Goal: Navigation & Orientation: Find specific page/section

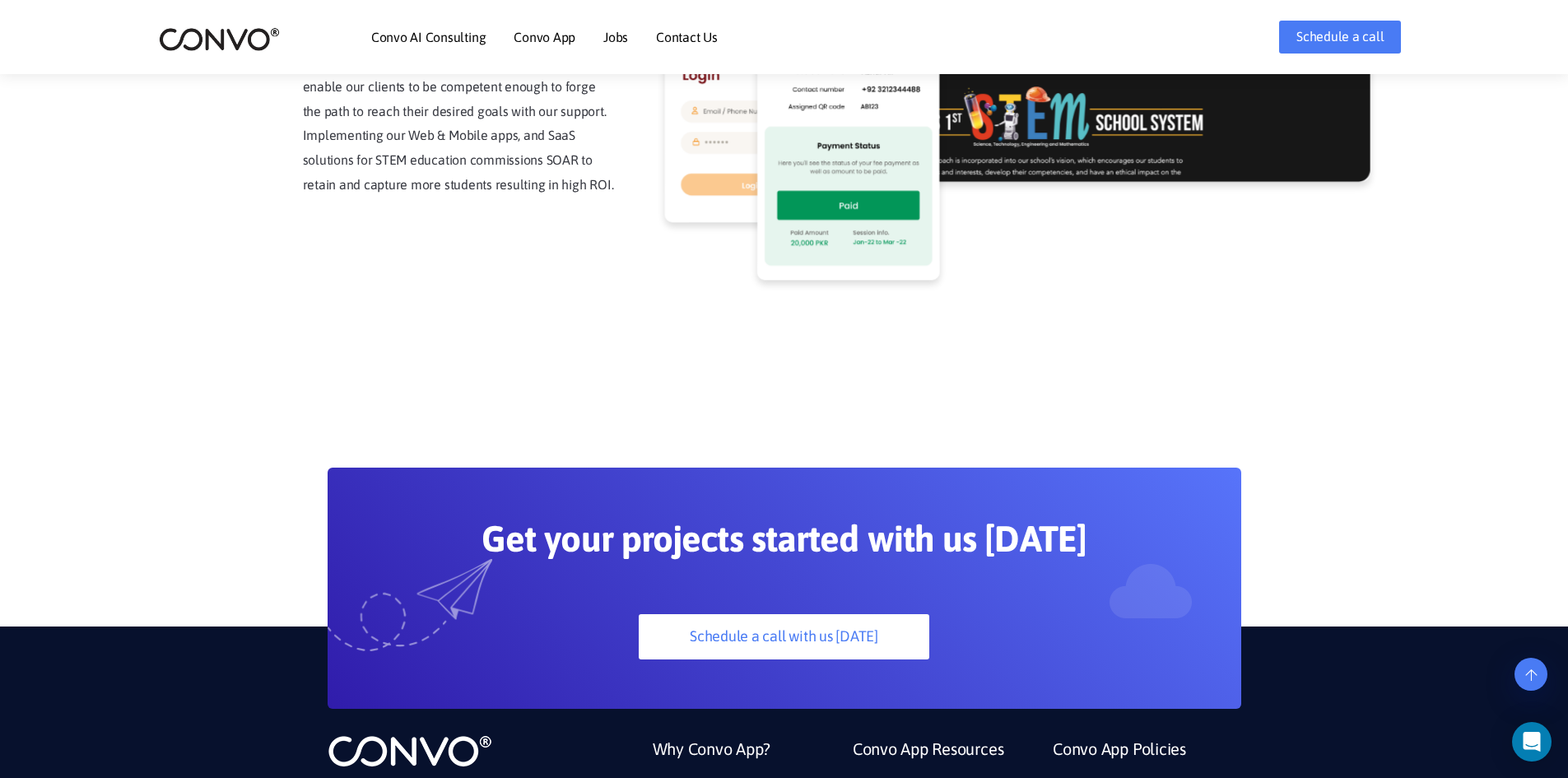
scroll to position [4599, 0]
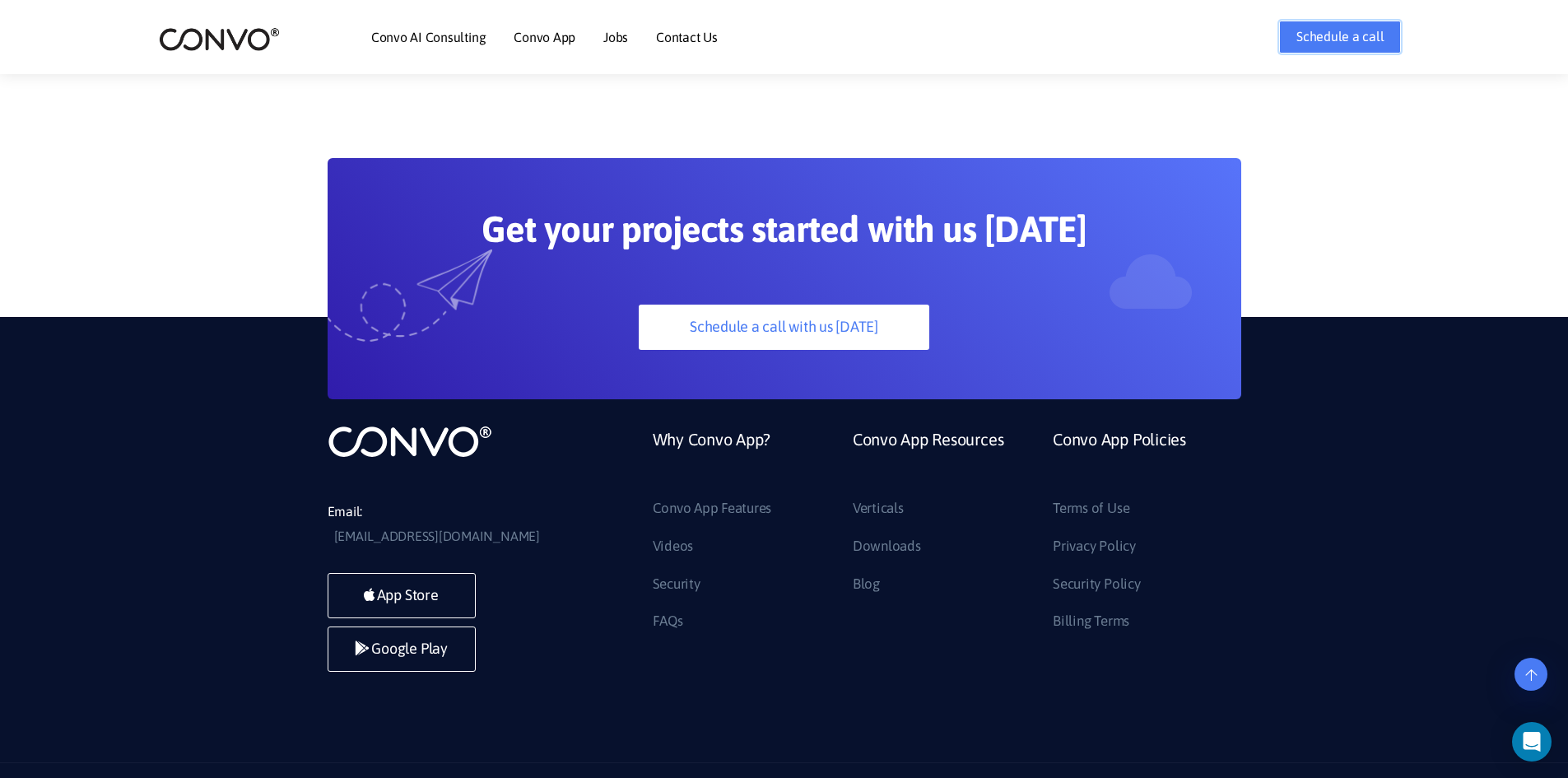
click at [1332, 40] on link "Schedule a call" at bounding box center [1339, 37] width 122 height 33
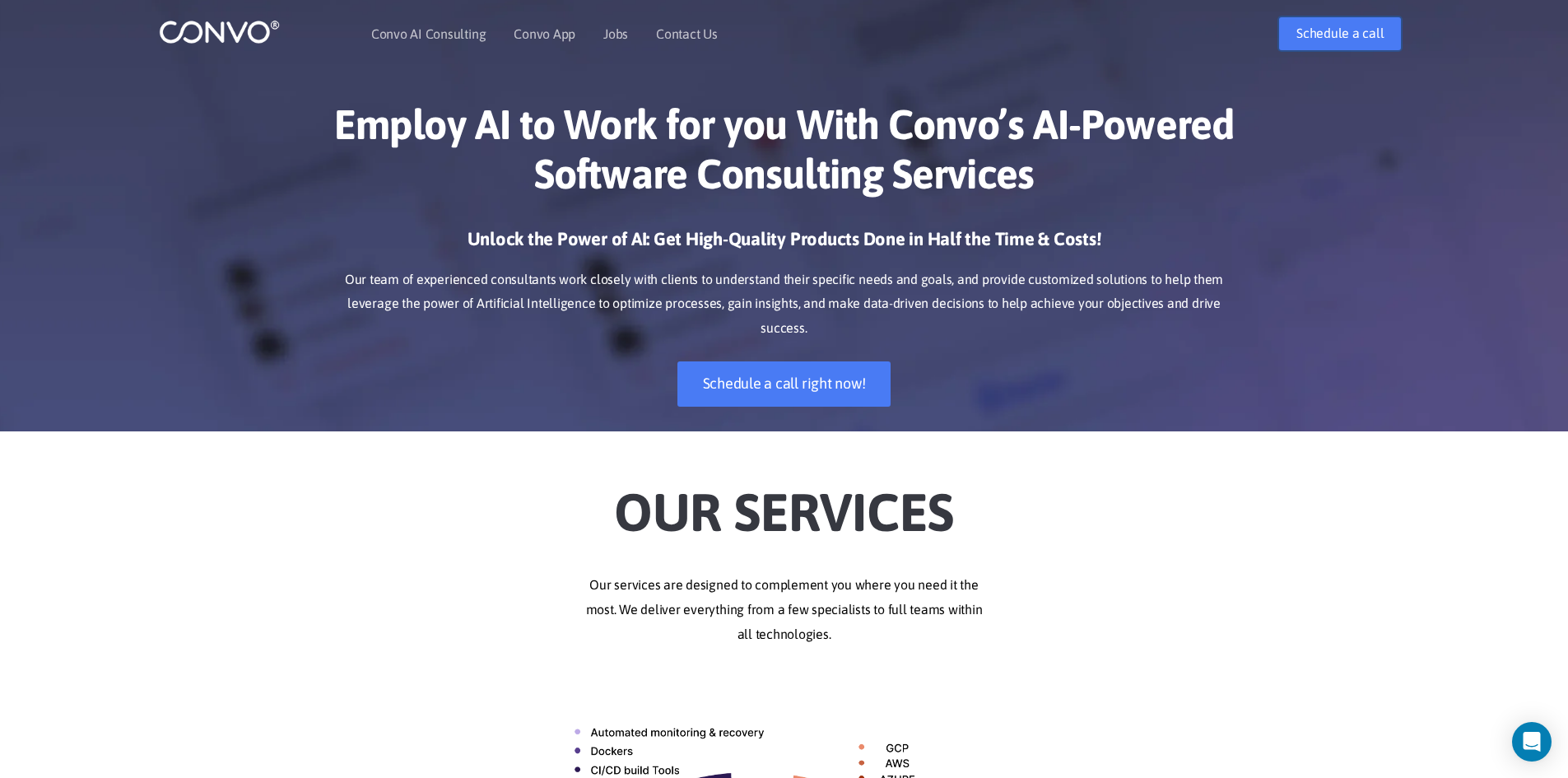
scroll to position [0, 0]
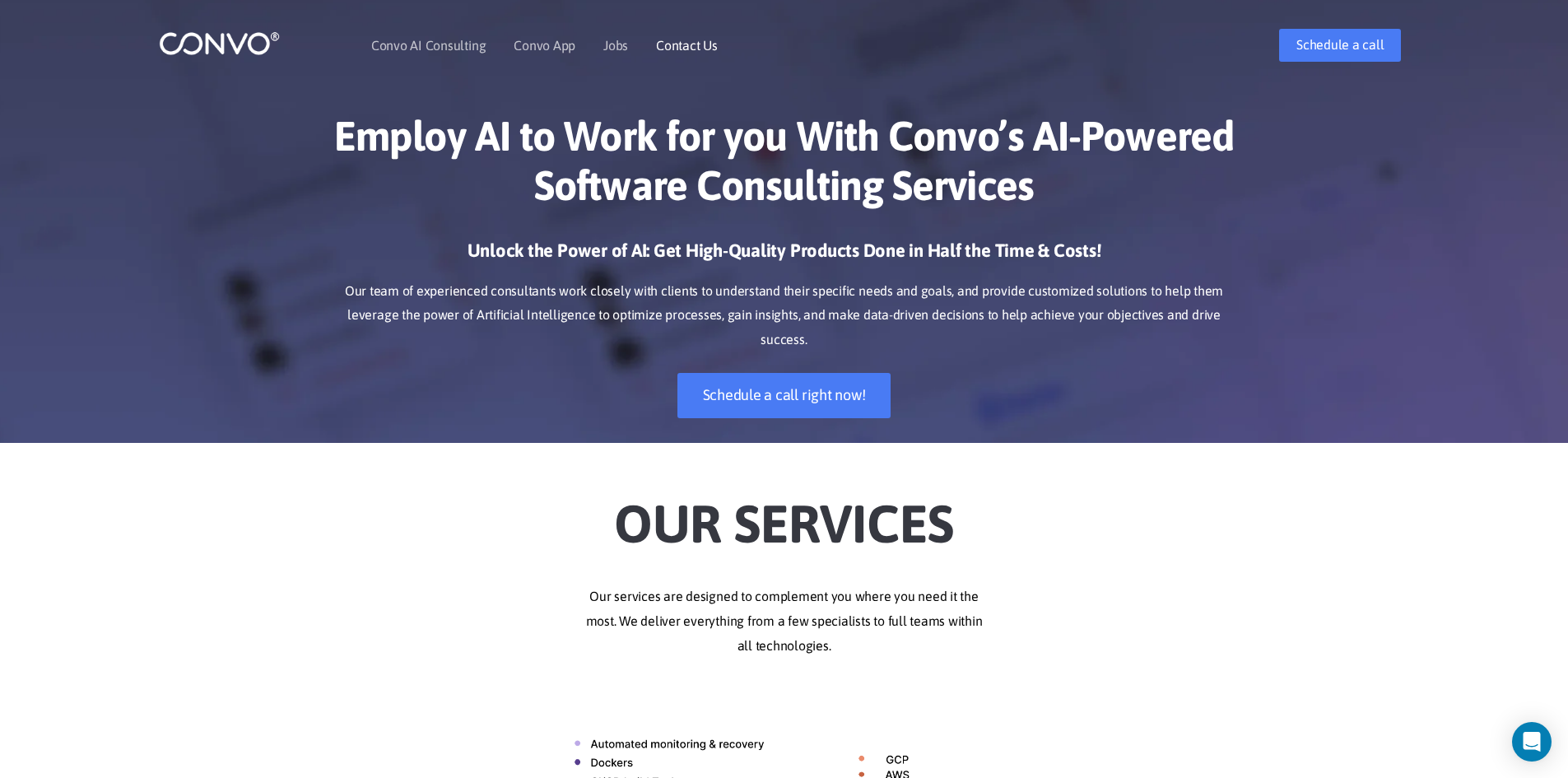
click at [662, 43] on link "Contact Us" at bounding box center [687, 45] width 61 height 13
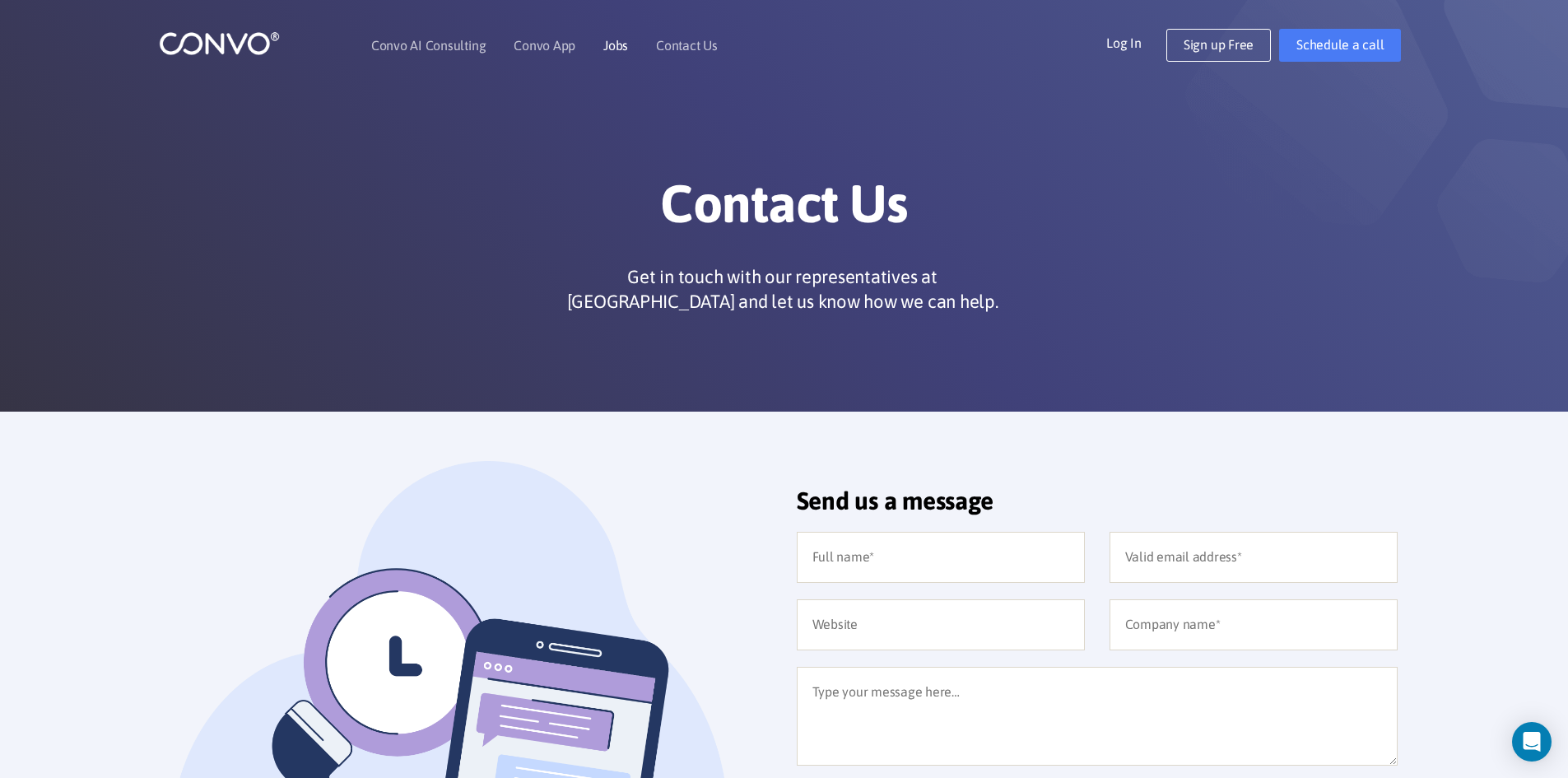
click at [604, 55] on li "Jobs" at bounding box center [616, 46] width 25 height 71
click at [611, 48] on link "Jobs" at bounding box center [616, 45] width 25 height 13
